Goal: Transaction & Acquisition: Purchase product/service

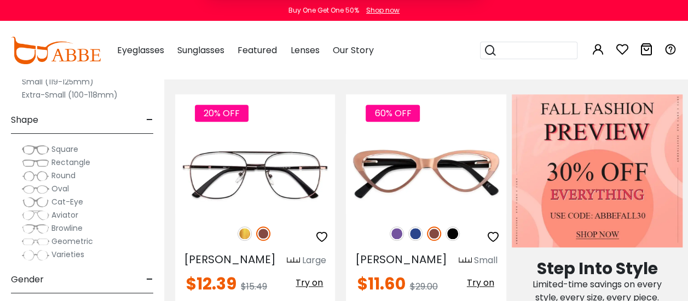
scroll to position [484, 0]
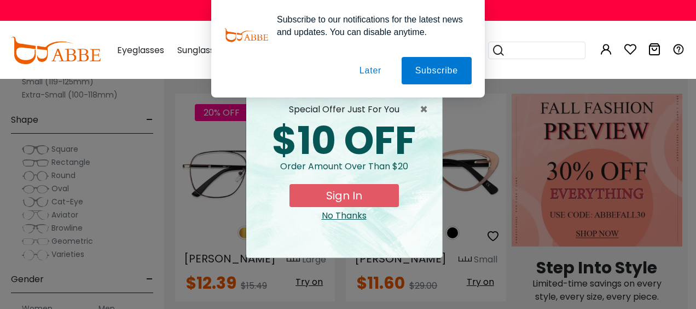
click at [380, 63] on button "Later" at bounding box center [370, 70] width 49 height 27
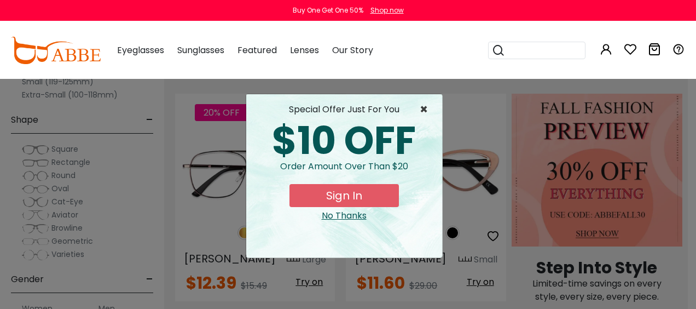
click at [431, 110] on span "×" at bounding box center [427, 109] width 14 height 13
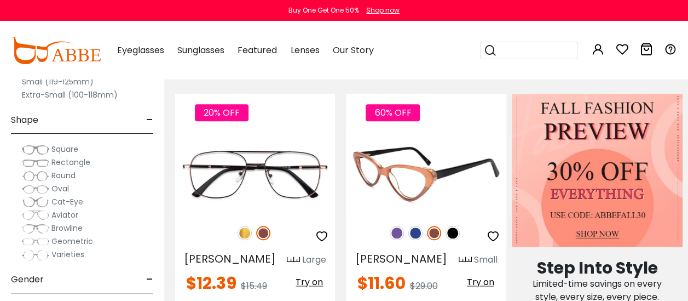
click at [434, 226] on img at bounding box center [434, 233] width 14 height 14
click at [418, 226] on img at bounding box center [415, 233] width 14 height 14
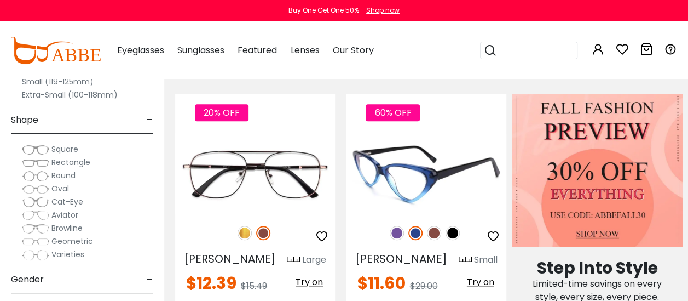
click at [461, 222] on div "60% OFF" at bounding box center [426, 232] width 160 height 23
click at [460, 221] on div "60% OFF" at bounding box center [426, 232] width 160 height 23
click at [455, 226] on img at bounding box center [453, 233] width 14 height 14
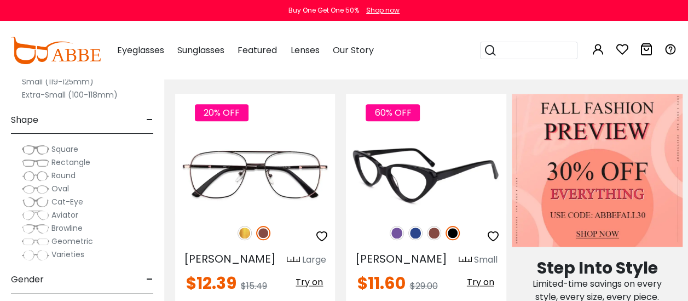
click at [436, 226] on img at bounding box center [434, 233] width 14 height 14
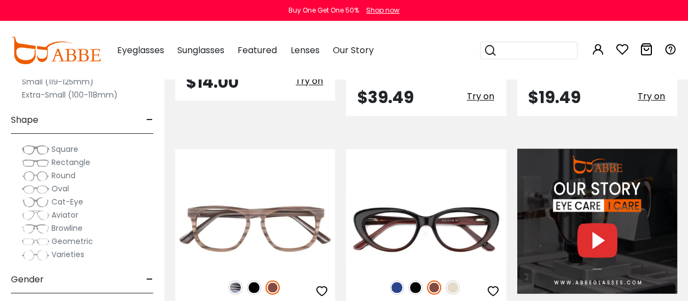
scroll to position [926, 0]
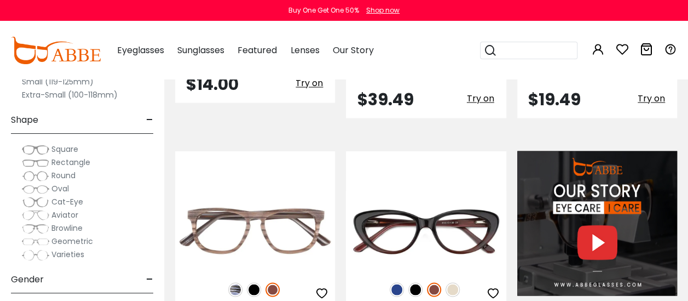
click at [73, 200] on span "Cat-Eye" at bounding box center [67, 201] width 32 height 11
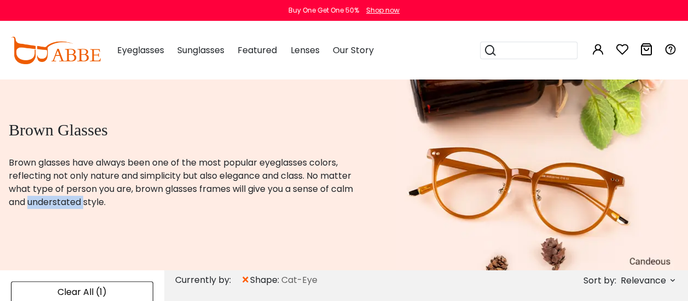
drag, startPoint x: 0, startPoint y: 0, endPoint x: 233, endPoint y: 191, distance: 301.0
click at [233, 191] on p "Brown glasses have always been one of the most popular eyeglasses colors, refle…" at bounding box center [189, 182] width 360 height 53
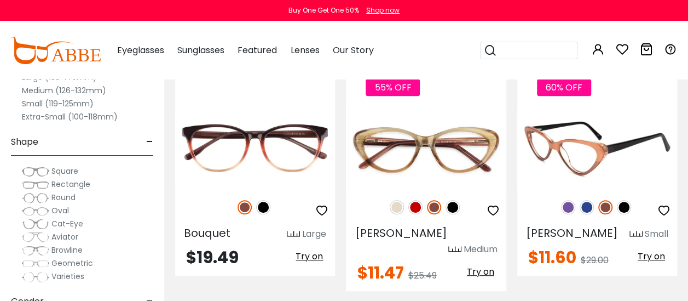
scroll to position [251, 0]
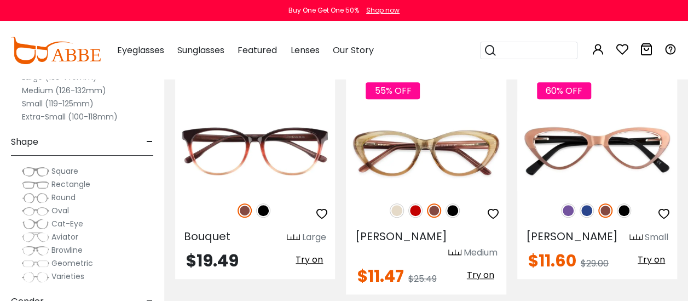
drag, startPoint x: 439, startPoint y: 105, endPoint x: 403, endPoint y: 47, distance: 68.1
click at [403, 47] on div "Eyeglasses Women's Eyeglasses Men's Eyeglasses Kids' Eyeglasses All Eyeglasses …" at bounding box center [391, 50] width 571 height 57
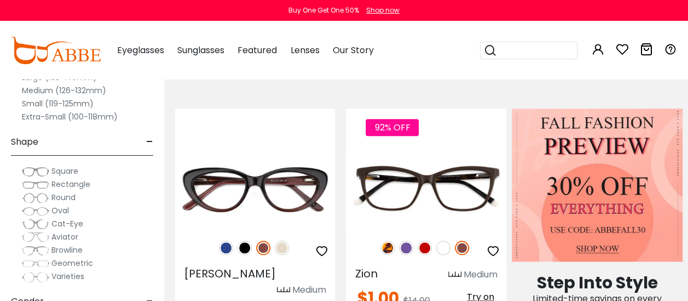
scroll to position [495, 0]
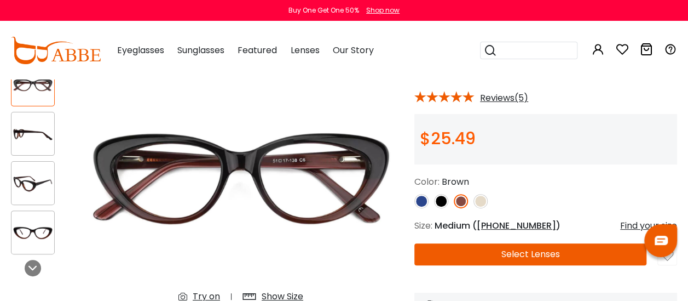
scroll to position [81, 0]
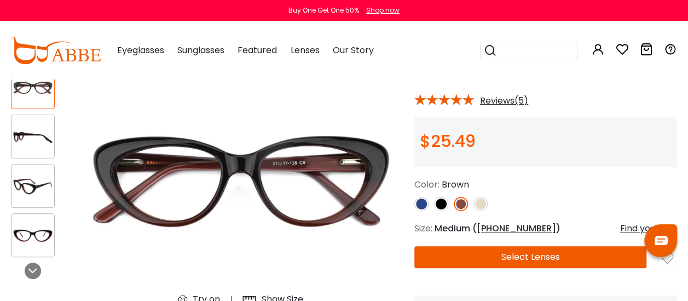
click at [20, 134] on img at bounding box center [32, 136] width 43 height 21
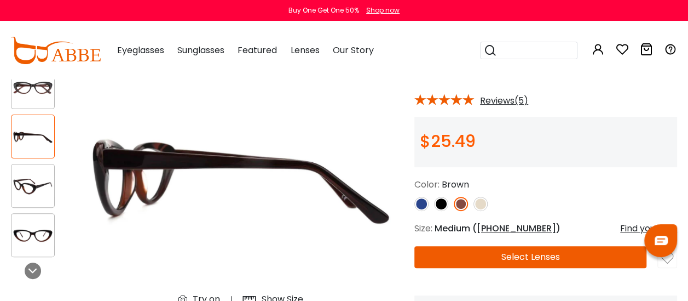
click at [31, 172] on div at bounding box center [33, 186] width 44 height 44
click at [33, 237] on img at bounding box center [32, 234] width 43 height 21
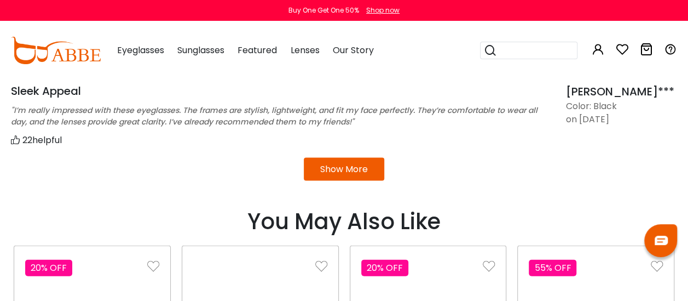
scroll to position [1103, 0]
click at [350, 170] on button "Show More" at bounding box center [344, 168] width 80 height 23
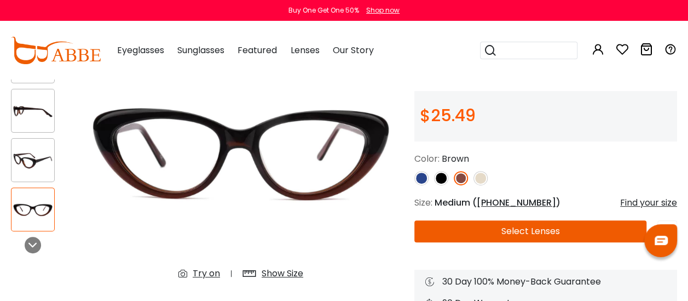
scroll to position [100, 0]
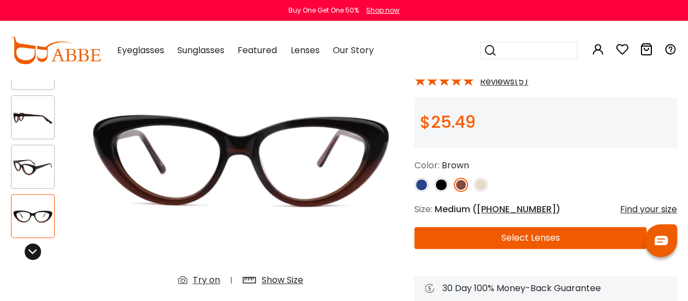
click at [37, 255] on icon at bounding box center [32, 251] width 9 height 9
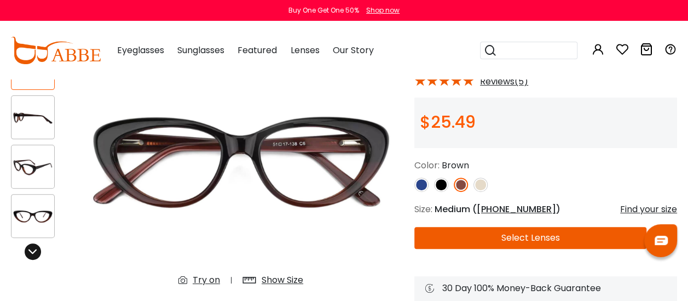
click at [37, 257] on div at bounding box center [33, 251] width 16 height 16
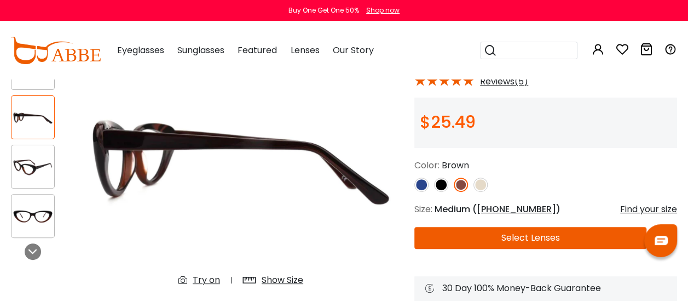
click at [210, 282] on div "Try on" at bounding box center [206, 279] width 27 height 13
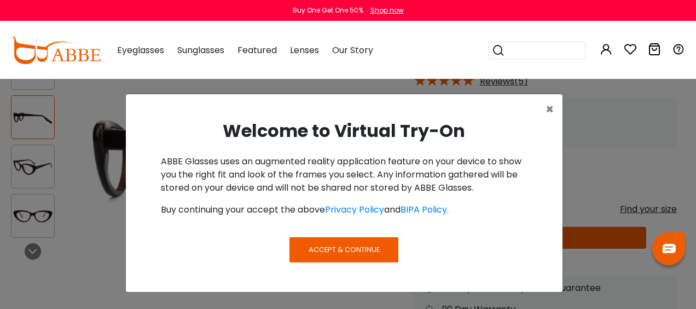
click at [346, 251] on span "Accept & Continue" at bounding box center [344, 249] width 71 height 10
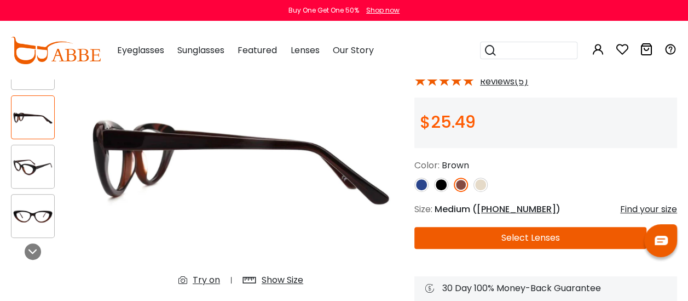
scroll to position [166, 0]
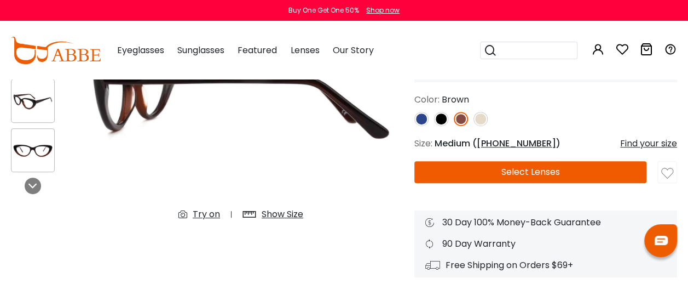
click at [200, 209] on div "Try on" at bounding box center [206, 213] width 27 height 13
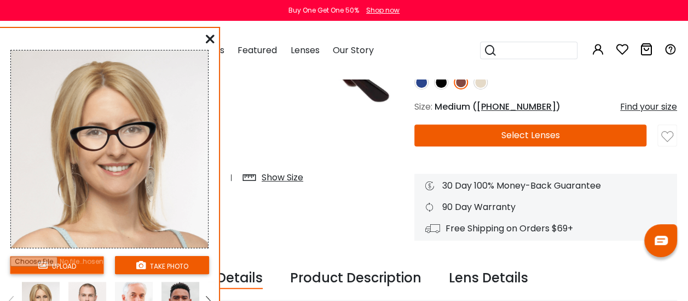
scroll to position [198, 0]
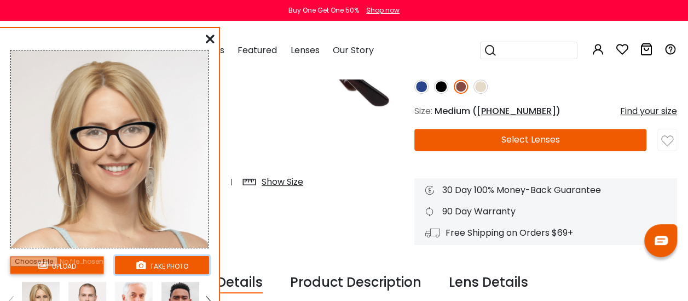
click at [173, 267] on button "take photo" at bounding box center [162, 265] width 94 height 18
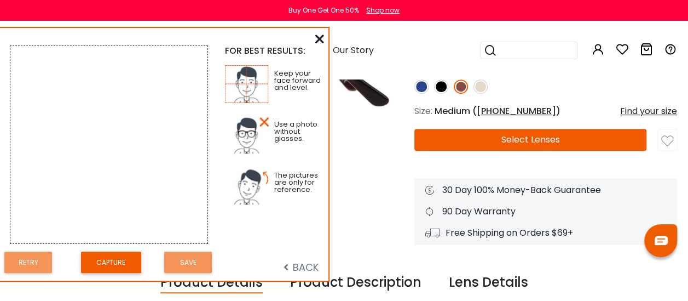
click at [323, 37] on icon at bounding box center [319, 38] width 9 height 9
